Goal: Find specific page/section: Find specific page/section

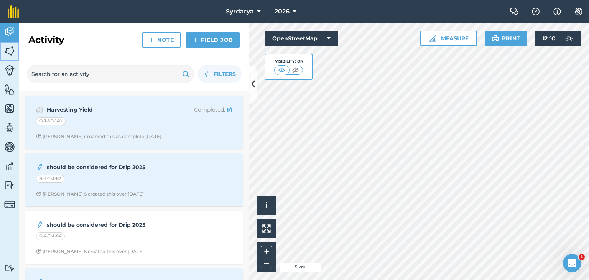
click at [8, 51] on img at bounding box center [9, 50] width 11 height 11
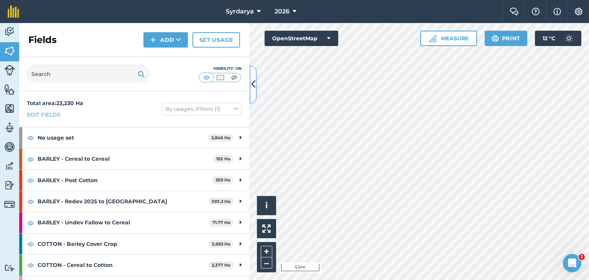
click at [252, 84] on icon at bounding box center [253, 84] width 4 height 13
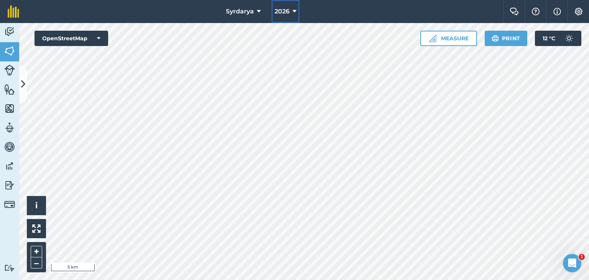
click at [294, 11] on icon at bounding box center [294, 11] width 4 height 9
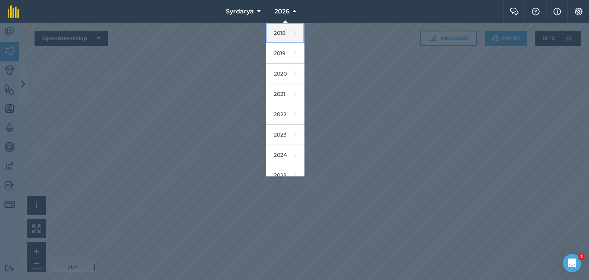
click at [281, 31] on link "2018" at bounding box center [285, 33] width 38 height 20
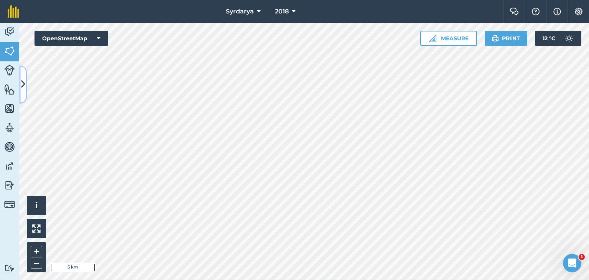
click at [23, 87] on icon at bounding box center [23, 84] width 4 height 13
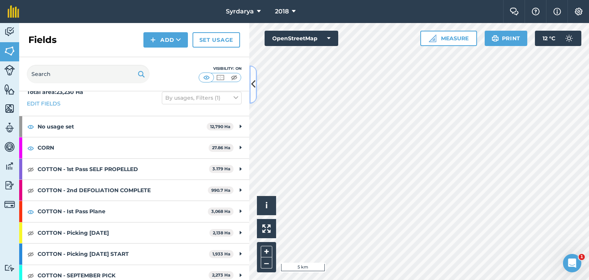
scroll to position [16, 0]
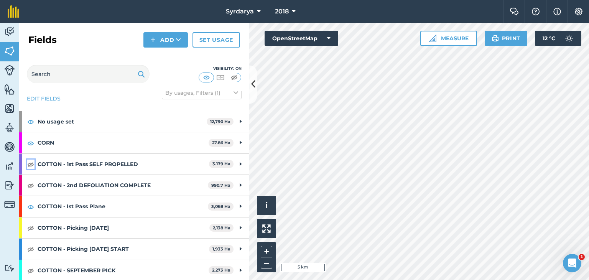
drag, startPoint x: 33, startPoint y: 164, endPoint x: 33, endPoint y: 182, distance: 18.0
click at [32, 164] on img at bounding box center [30, 163] width 7 height 9
click at [30, 185] on img at bounding box center [30, 185] width 7 height 9
click at [32, 225] on img at bounding box center [30, 227] width 7 height 9
click at [31, 249] on img at bounding box center [30, 248] width 7 height 9
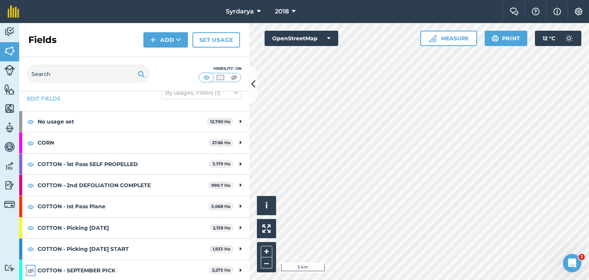
click at [31, 268] on img at bounding box center [30, 270] width 7 height 9
